Goal: Check status: Check status

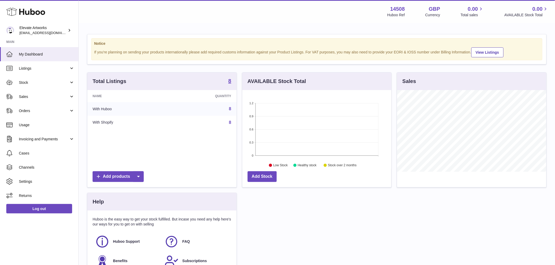
scroll to position [82, 149]
click at [46, 79] on link "Stock" at bounding box center [39, 83] width 78 height 14
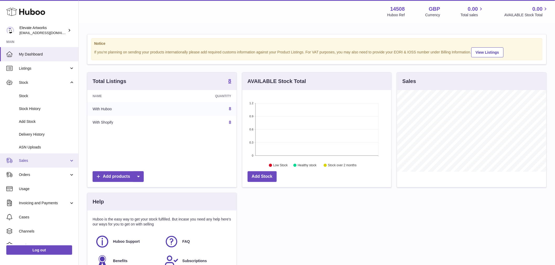
click at [40, 160] on span "Sales" at bounding box center [44, 160] width 50 height 5
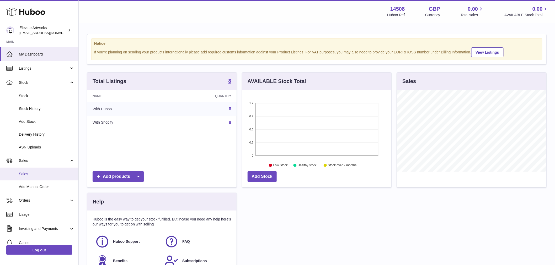
click at [41, 173] on span "Sales" at bounding box center [47, 174] width 56 height 5
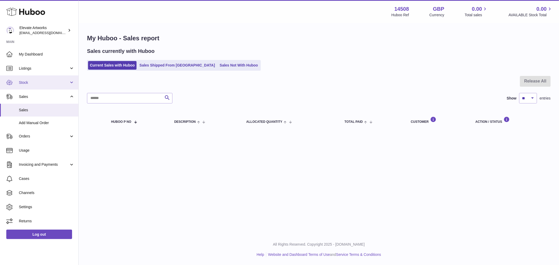
click at [28, 85] on span "Stock" at bounding box center [44, 82] width 50 height 5
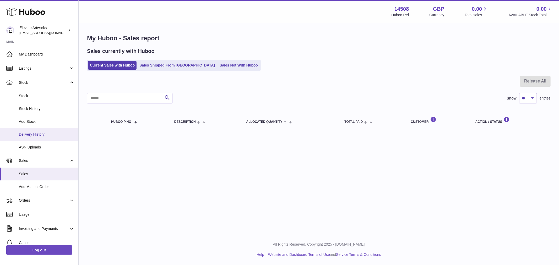
click at [31, 135] on span "Delivery History" at bounding box center [47, 134] width 56 height 5
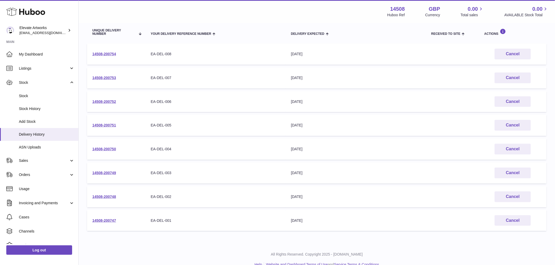
scroll to position [70, 0]
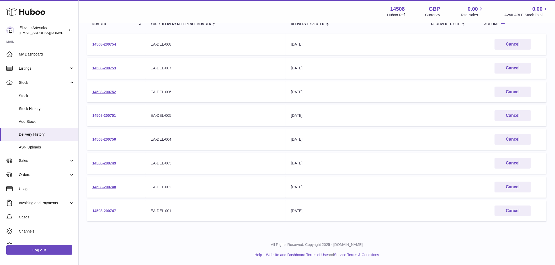
click at [114, 209] on link "14508-200747" at bounding box center [104, 211] width 24 height 4
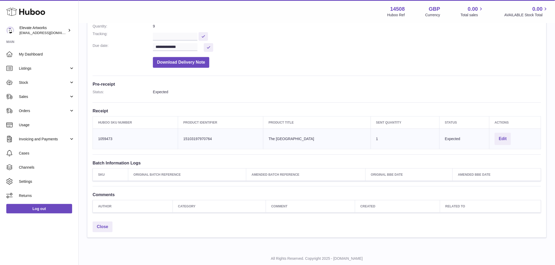
scroll to position [87, 0]
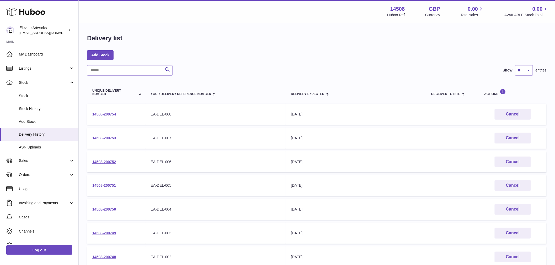
click at [100, 139] on link "14508-200753" at bounding box center [104, 138] width 24 height 4
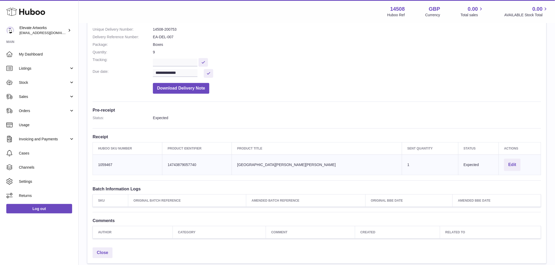
scroll to position [58, 0]
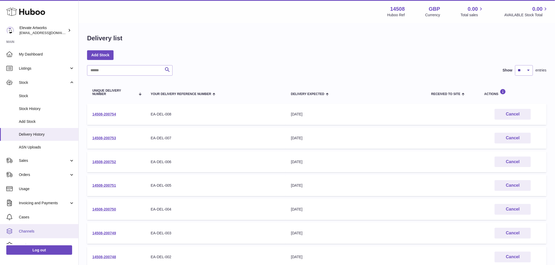
click at [46, 229] on span "Channels" at bounding box center [47, 231] width 56 height 5
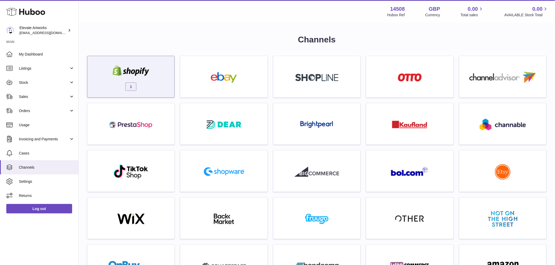
click at [123, 66] on img at bounding box center [131, 71] width 45 height 10
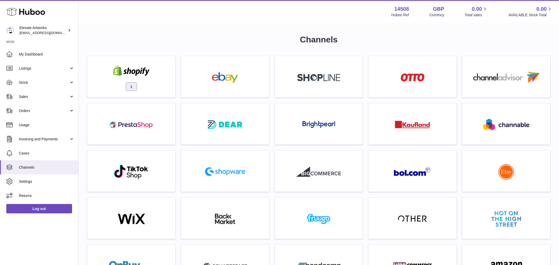
click at [171, 41] on div at bounding box center [279, 132] width 559 height 265
click at [229, 41] on h1 "Channels" at bounding box center [316, 39] width 459 height 11
